Goal: Find specific page/section: Find specific page/section

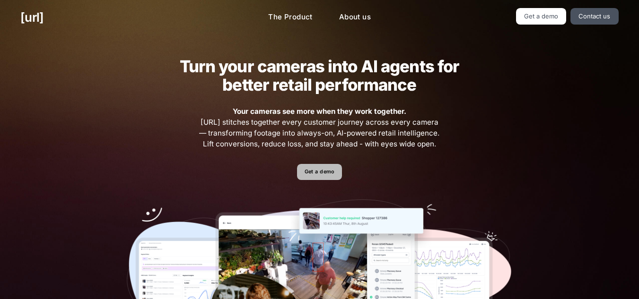
click at [316, 174] on link "Get a demo" at bounding box center [319, 172] width 45 height 17
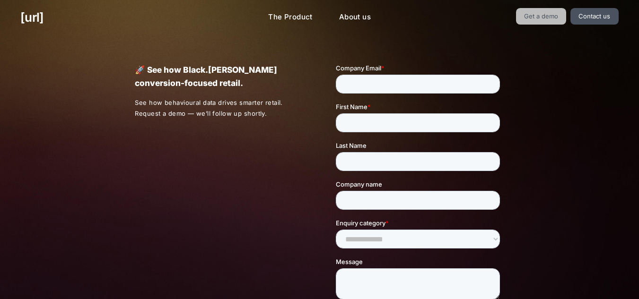
click at [547, 23] on link "Get a demo" at bounding box center [541, 16] width 51 height 17
click at [601, 16] on link "Contact us" at bounding box center [594, 16] width 48 height 17
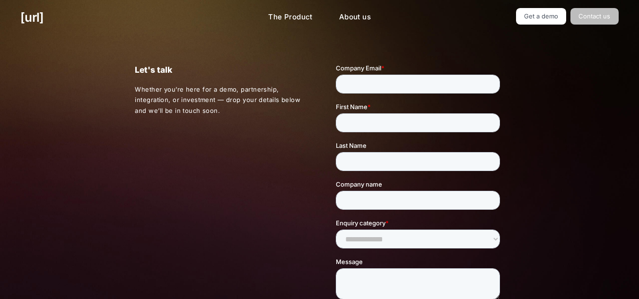
click at [603, 15] on link "Contact us" at bounding box center [594, 16] width 48 height 17
click at [528, 17] on link "Get a demo" at bounding box center [541, 16] width 51 height 17
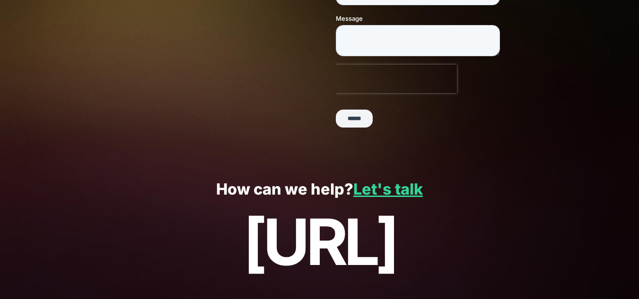
scroll to position [268, 0]
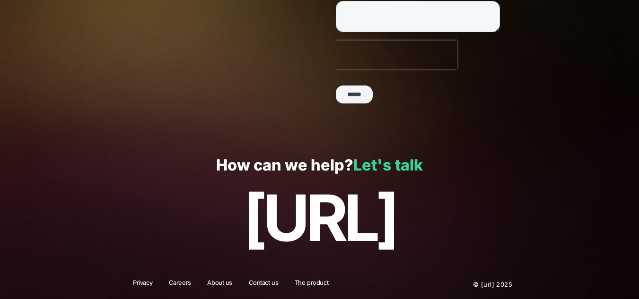
click at [386, 161] on link "Let's talk" at bounding box center [388, 165] width 70 height 18
